Goal: Find specific page/section: Find specific page/section

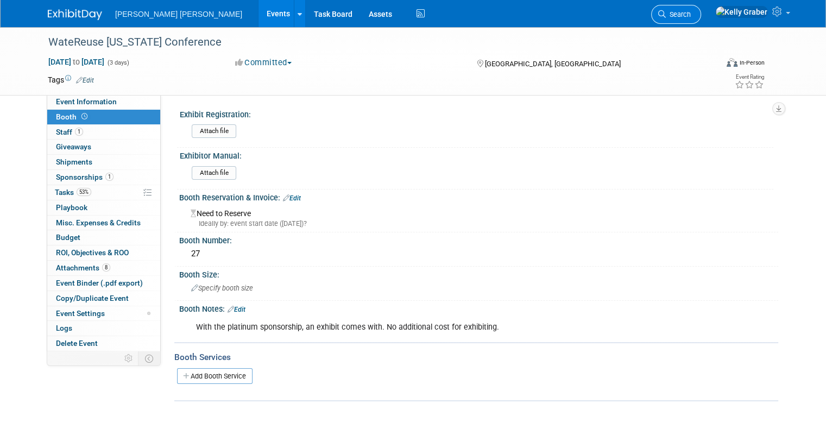
click at [691, 15] on span "Search" at bounding box center [678, 14] width 25 height 8
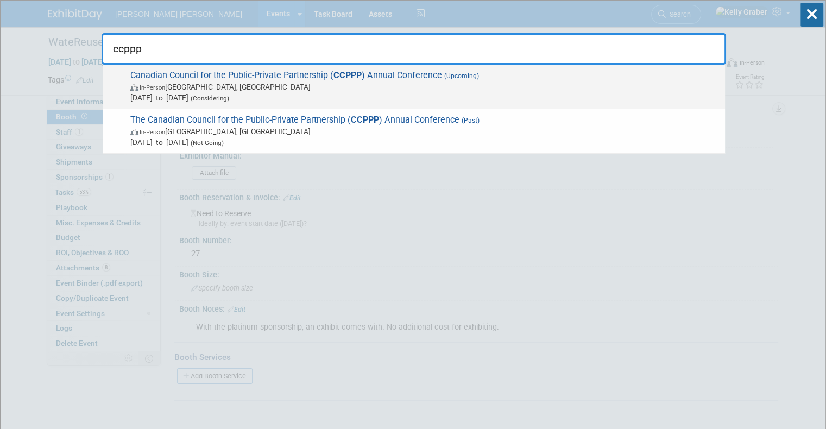
type input "ccppp"
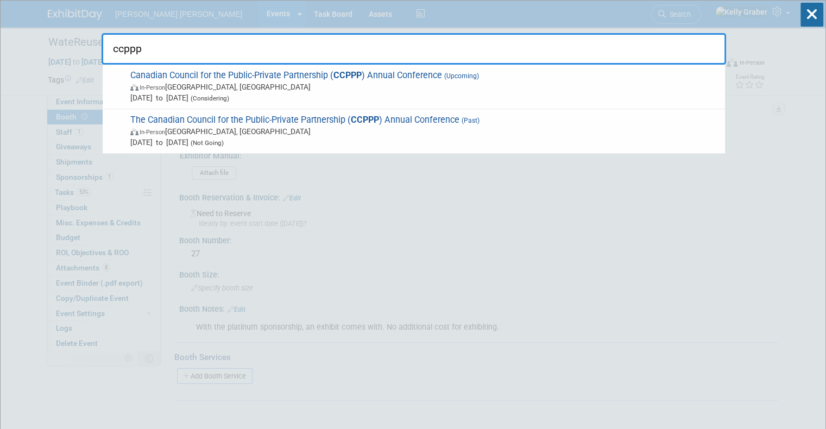
click at [272, 90] on span "In-Person Toronto, Canada" at bounding box center [424, 86] width 589 height 11
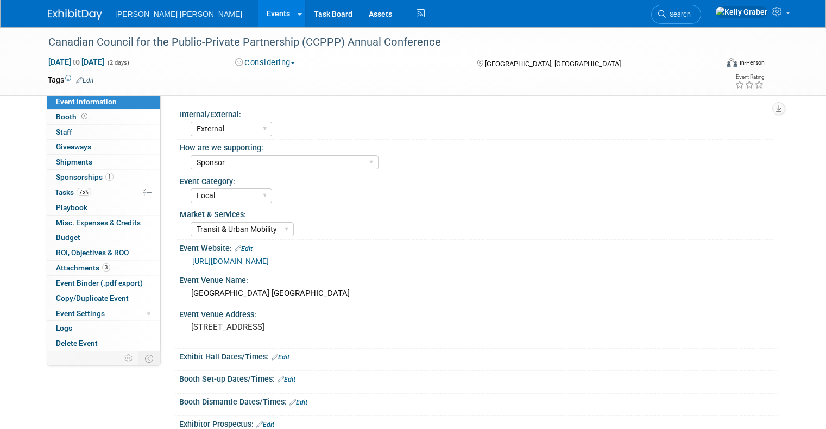
select select "External"
select select "Sponsor"
select select "Local"
select select "Transit & Urban Mobility"
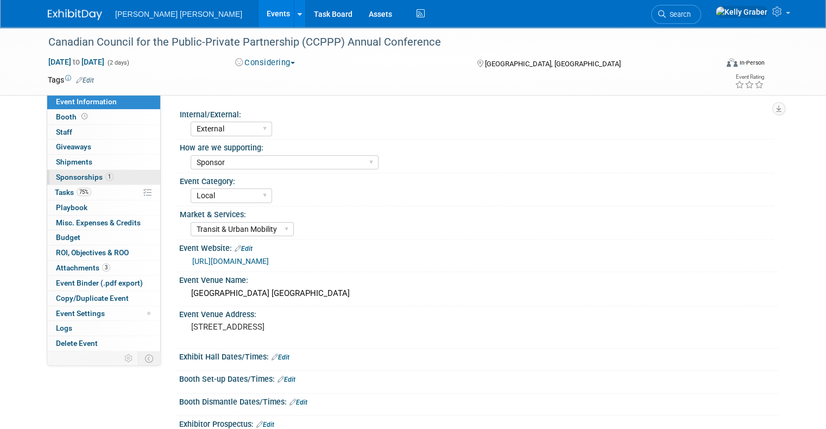
click at [70, 178] on span "Sponsorships 1" at bounding box center [85, 177] width 58 height 9
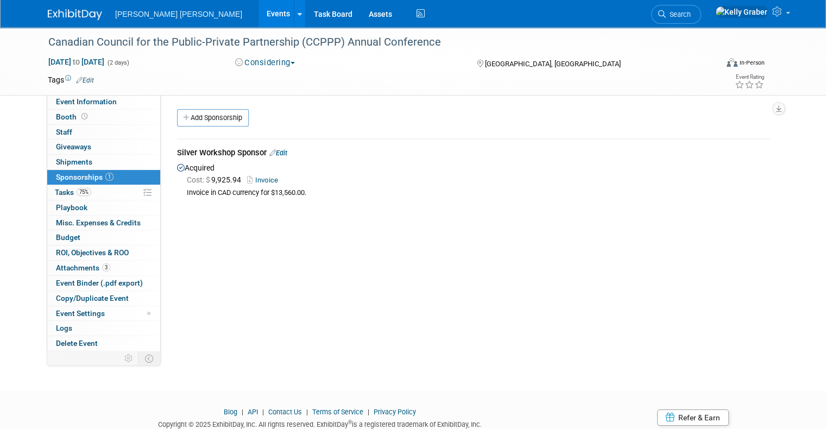
click at [256, 177] on link "Invoice" at bounding box center [264, 180] width 35 height 8
